Goal: Book appointment/travel/reservation

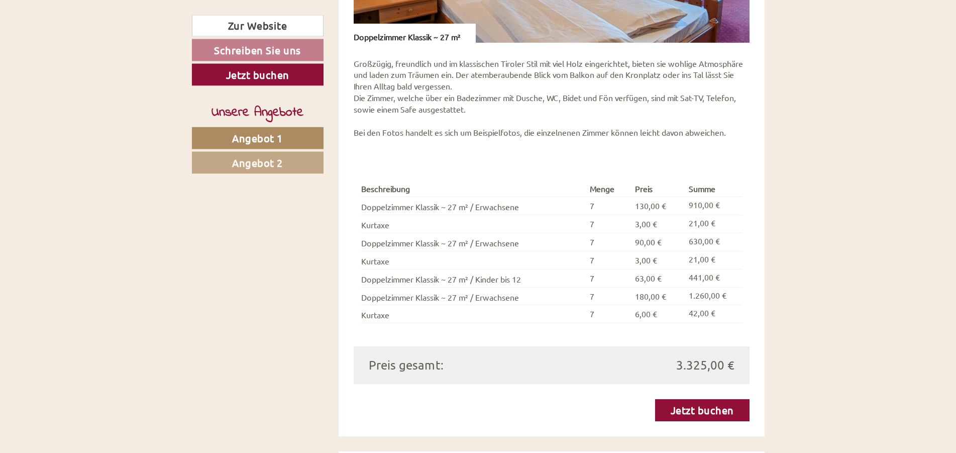
scroll to position [936, 0]
drag, startPoint x: 385, startPoint y: 207, endPoint x: 428, endPoint y: 208, distance: 42.2
click at [428, 208] on td "Doppelzimmer Klassik ~ 27 m² / Erwachsene" at bounding box center [473, 205] width 225 height 18
click at [374, 210] on td "Doppelzimmer Klassik ~ 27 m² / Erwachsene" at bounding box center [473, 205] width 225 height 18
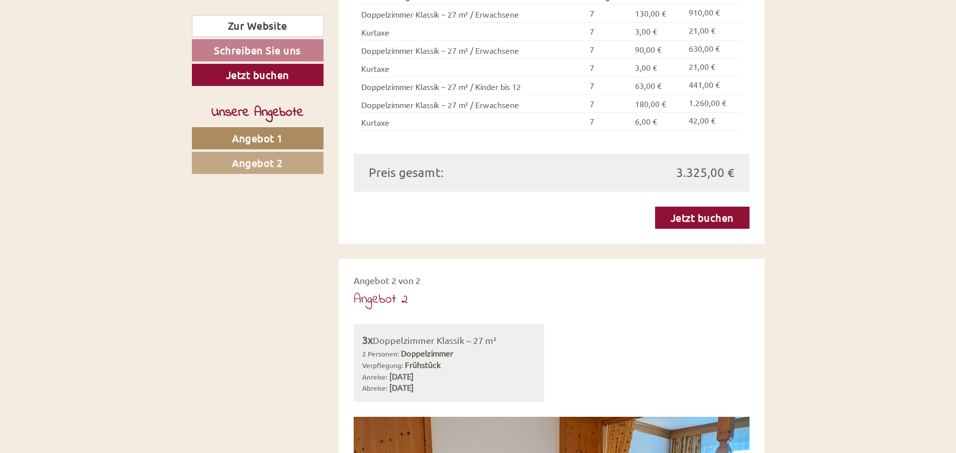
scroll to position [910, 0]
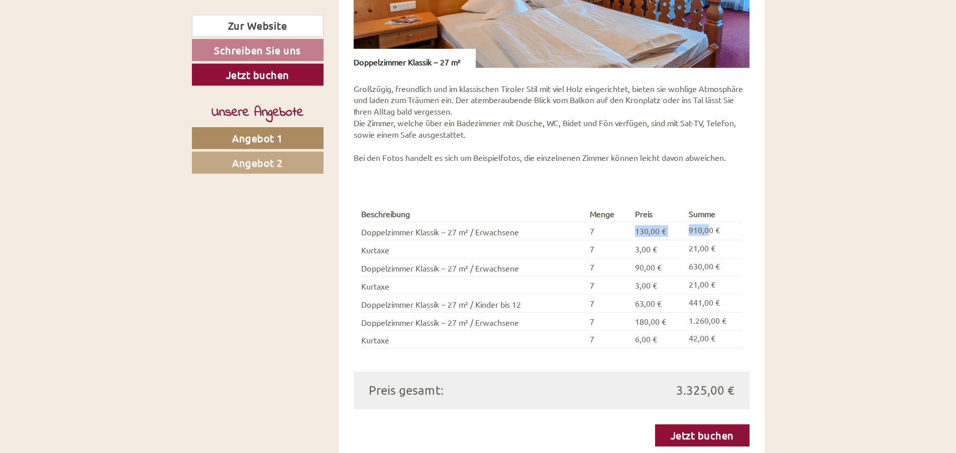
drag, startPoint x: 637, startPoint y: 231, endPoint x: 712, endPoint y: 228, distance: 74.5
click at [712, 228] on tr "Doppelzimmer Klassik ~ 27 m² / Erwachsene 7 130,00 € 910,00 €" at bounding box center [551, 232] width 381 height 18
click at [648, 269] on span "90,00 €" at bounding box center [648, 267] width 27 height 10
drag, startPoint x: 636, startPoint y: 268, endPoint x: 670, endPoint y: 267, distance: 34.2
click at [670, 267] on td "90,00 €" at bounding box center [658, 268] width 54 height 18
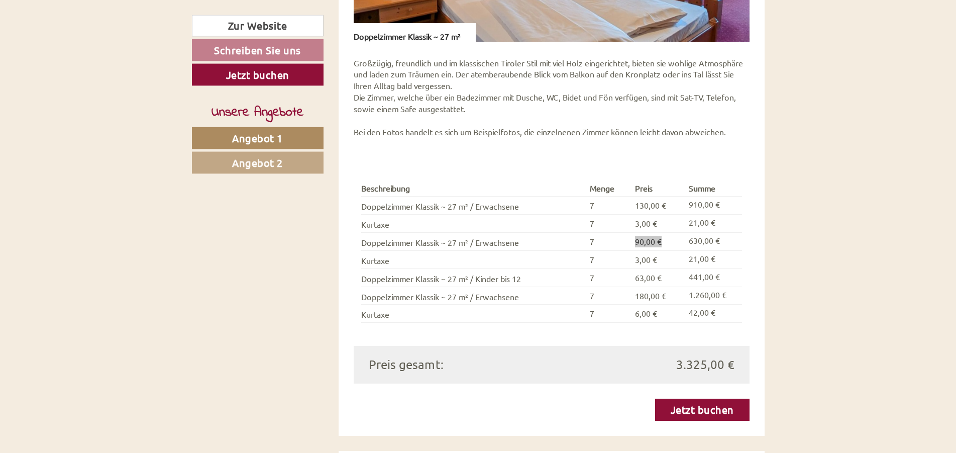
scroll to position [935, 0]
drag, startPoint x: 442, startPoint y: 209, endPoint x: 717, endPoint y: 209, distance: 274.9
click at [717, 209] on tr "Doppelzimmer Klassik ~ 27 m² / Erwachsene 7 130,00 € 910,00 €" at bounding box center [551, 206] width 381 height 18
click at [378, 245] on td "Doppelzimmer Klassik ~ 27 m² / Erwachsene" at bounding box center [473, 242] width 225 height 18
drag, startPoint x: 409, startPoint y: 209, endPoint x: 684, endPoint y: 207, distance: 274.9
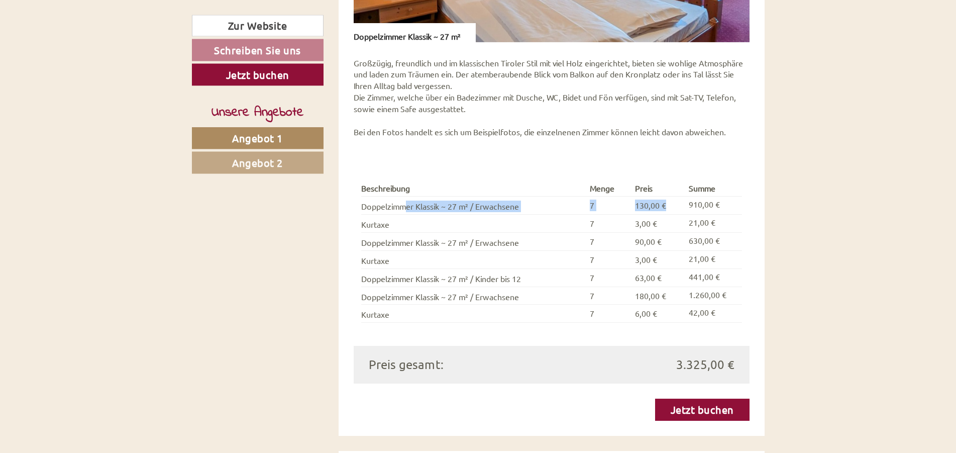
click at [684, 207] on tr "Doppelzimmer Klassik ~ 27 m² / Erwachsene 7 130,00 € 910,00 €" at bounding box center [551, 206] width 381 height 18
click at [635, 209] on td "130,00 €" at bounding box center [658, 206] width 54 height 18
click at [551, 207] on td "Doppelzimmer Klassik ~ 27 m² / Erwachsene" at bounding box center [473, 206] width 225 height 18
drag, startPoint x: 632, startPoint y: 205, endPoint x: 686, endPoint y: 209, distance: 54.9
click at [686, 209] on tr "Doppelzimmer Klassik ~ 27 m² / Erwachsene 7 130,00 € 910,00 €" at bounding box center [551, 206] width 381 height 18
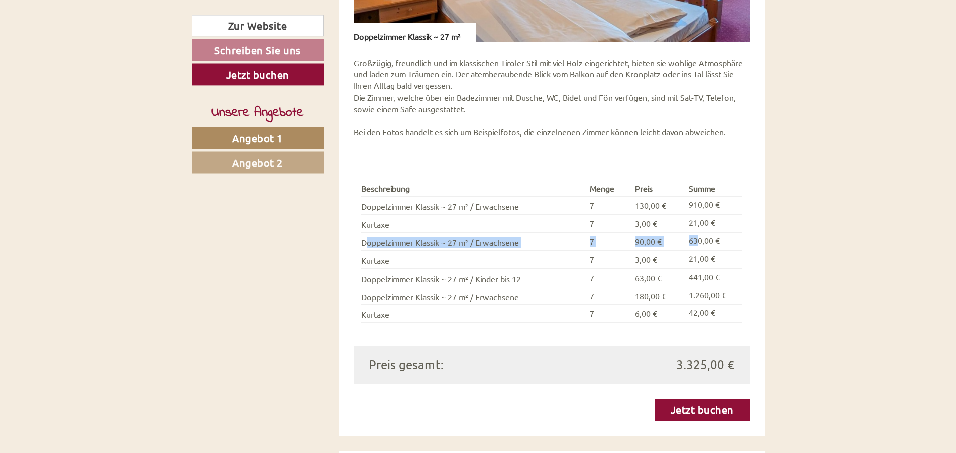
drag, startPoint x: 367, startPoint y: 246, endPoint x: 700, endPoint y: 250, distance: 333.2
click at [700, 250] on tr "Doppelzimmer Klassik ~ 27 m² / Erwachsene 7 90,00 € 630,00 €" at bounding box center [551, 242] width 381 height 18
click at [646, 249] on td "90,00 €" at bounding box center [658, 242] width 54 height 18
click at [647, 246] on span "90,00 €" at bounding box center [648, 242] width 27 height 10
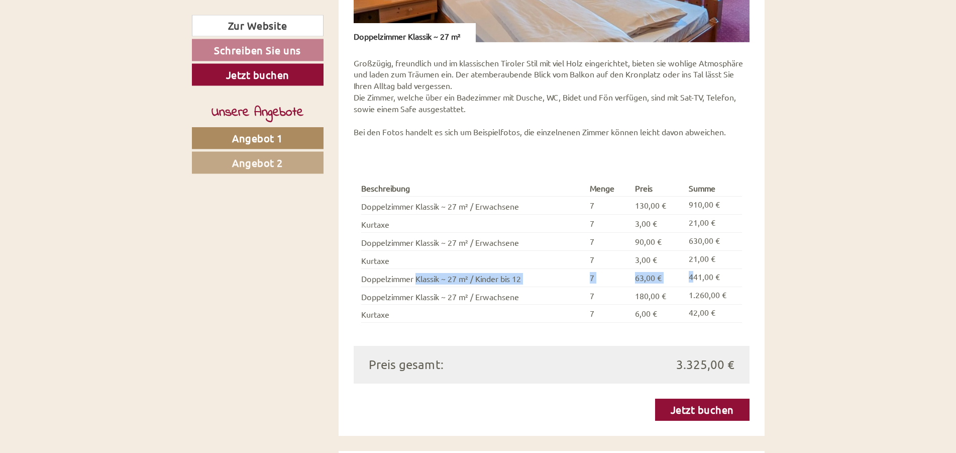
drag, startPoint x: 418, startPoint y: 278, endPoint x: 696, endPoint y: 275, distance: 278.4
click at [696, 275] on tr "Doppelzimmer Klassik ~ 27 m² / Kinder bis 12 7 63,00 € 441,00 €" at bounding box center [551, 278] width 381 height 18
click at [371, 299] on td "Doppelzimmer Klassik ~ 27 m² / Erwachsene" at bounding box center [473, 296] width 225 height 18
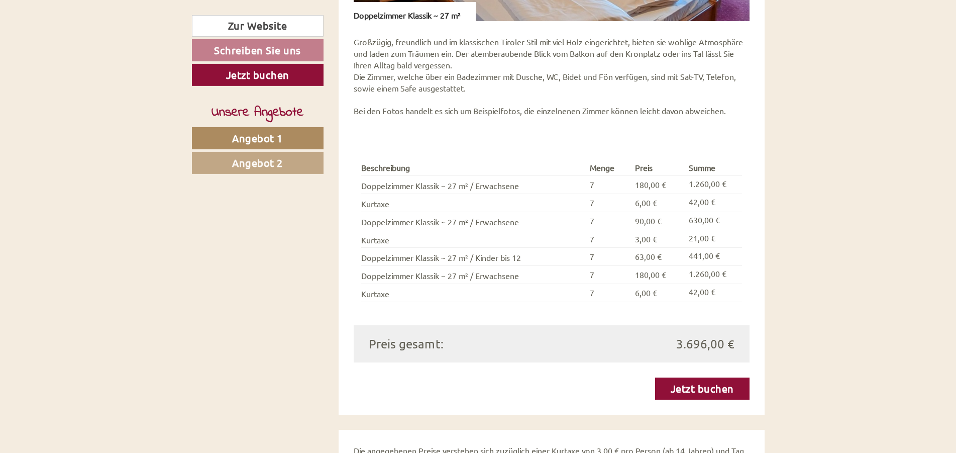
scroll to position [1768, 0]
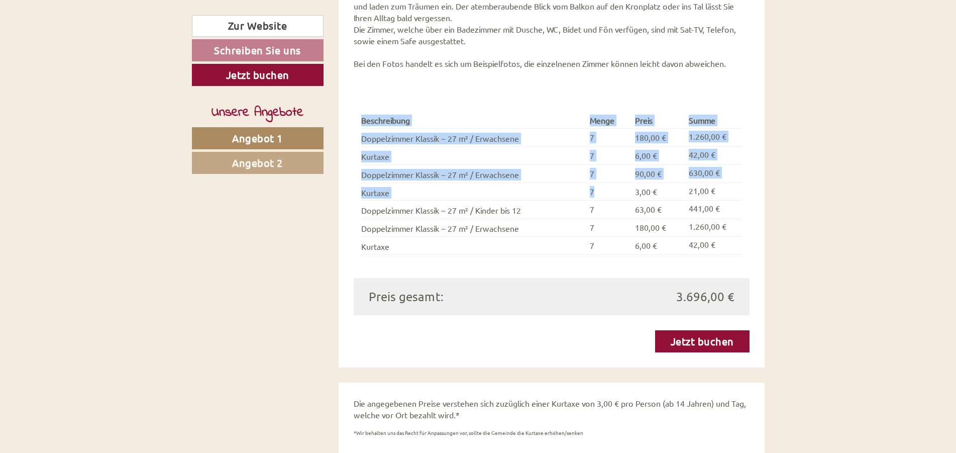
drag, startPoint x: 357, startPoint y: 120, endPoint x: 627, endPoint y: 184, distance: 277.9
click at [627, 184] on div "Beschreibung Menge Preis Summe Doppelzimmer Klassik ~ 27 m² / Erwachsene 7 180,…" at bounding box center [552, 183] width 396 height 188
click at [628, 184] on td "7" at bounding box center [608, 191] width 45 height 18
